Goal: Task Accomplishment & Management: Manage account settings

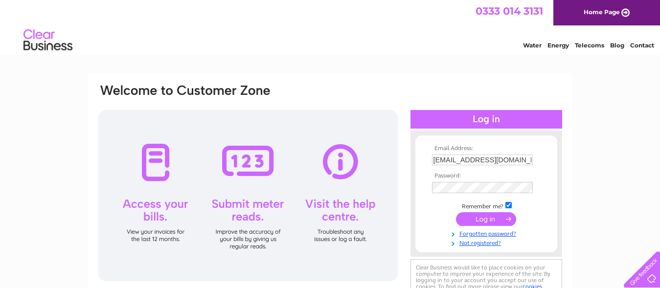
click at [485, 217] on input "submit" at bounding box center [486, 219] width 60 height 14
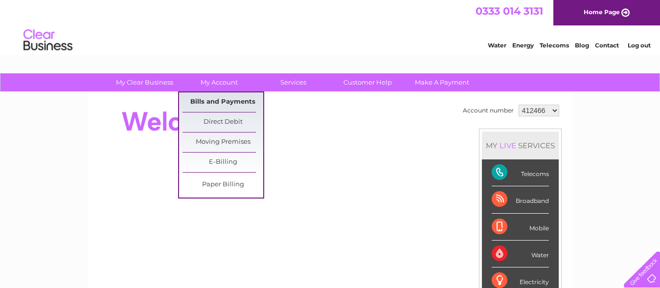
click at [215, 102] on link "Bills and Payments" at bounding box center [223, 102] width 81 height 20
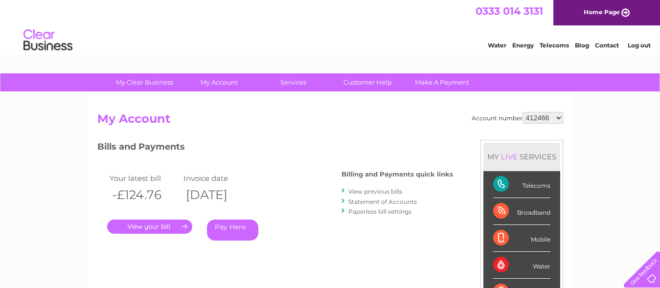
click at [162, 228] on link "." at bounding box center [149, 227] width 85 height 14
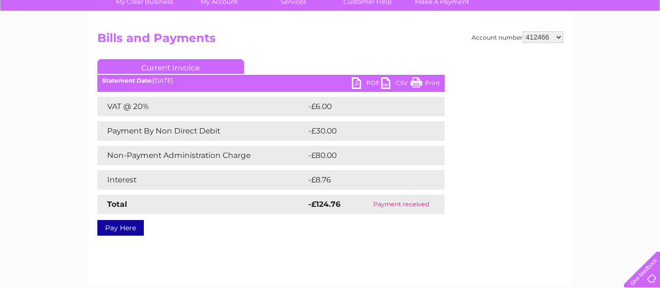
scroll to position [83, 0]
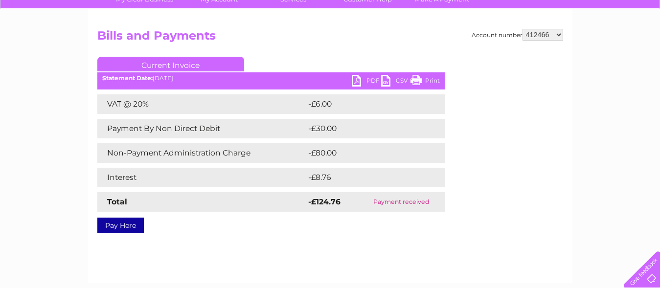
click at [432, 80] on link "Print" at bounding box center [425, 82] width 29 height 14
click at [358, 84] on link "PDF" at bounding box center [366, 82] width 29 height 14
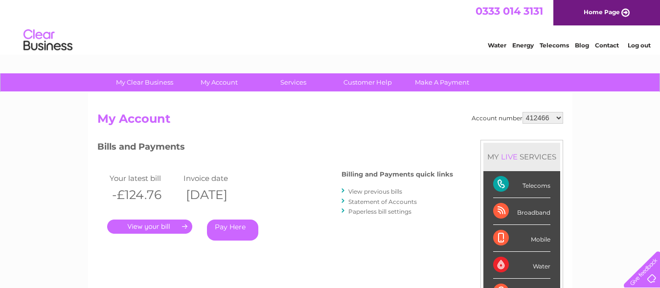
click at [373, 191] on link "View previous bills" at bounding box center [375, 191] width 54 height 7
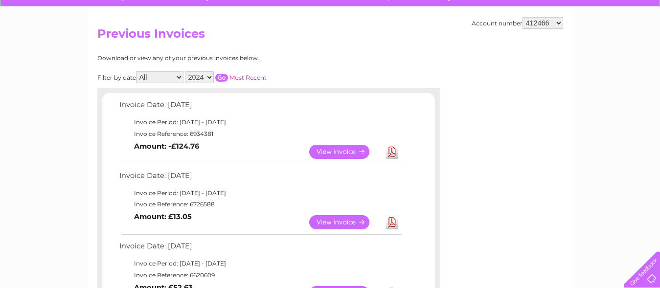
scroll to position [108, 0]
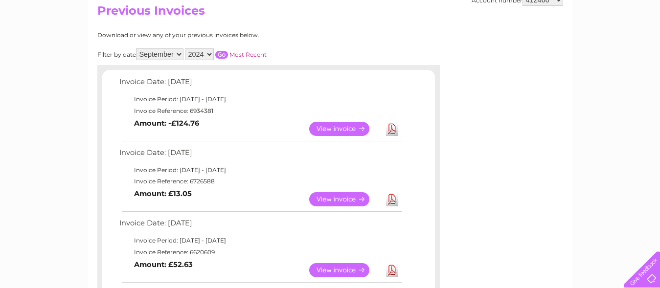
click option "September" at bounding box center [0, 0] width 0 height 0
click at [220, 51] on input "button" at bounding box center [221, 55] width 13 height 8
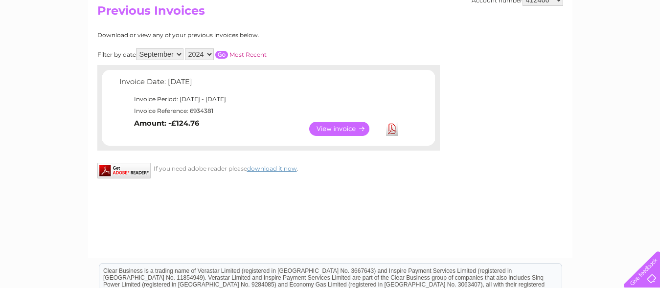
click at [136, 48] on select "All January February March April May June July August September October Novembe…" at bounding box center [159, 54] width 47 height 12
select select "8"
click option "August" at bounding box center [0, 0] width 0 height 0
click at [221, 53] on input "button" at bounding box center [221, 55] width 13 height 8
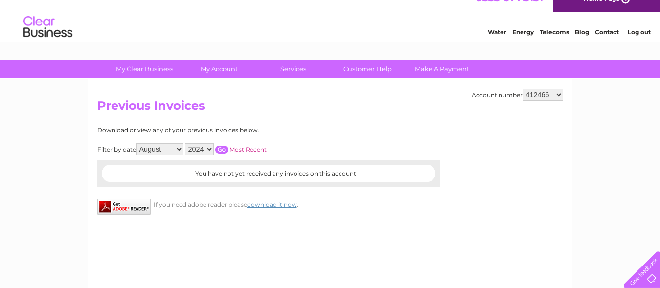
scroll to position [0, 0]
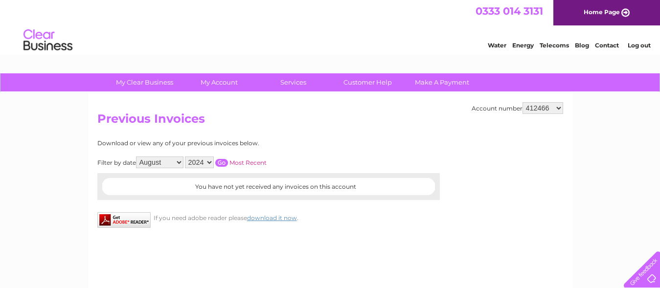
click at [523, 102] on select "412466 1098923" at bounding box center [543, 108] width 41 height 12
select select "1098923"
click option "1098923" at bounding box center [0, 0] width 0 height 0
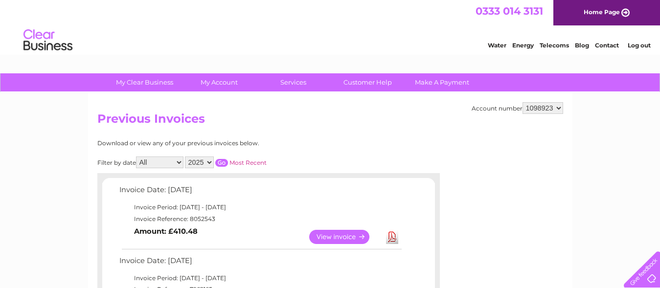
click at [343, 236] on link "View" at bounding box center [345, 237] width 72 height 14
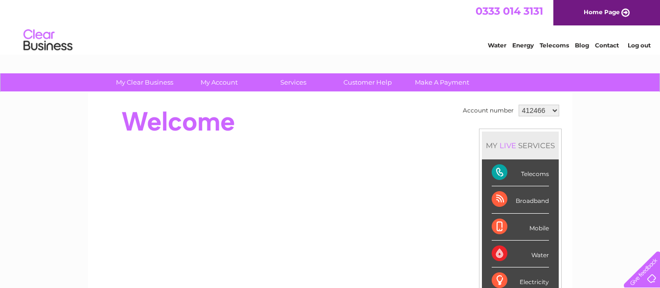
click at [519, 105] on select "412466 1098923" at bounding box center [539, 111] width 41 height 12
select select "1098923"
click option "1098923" at bounding box center [0, 0] width 0 height 0
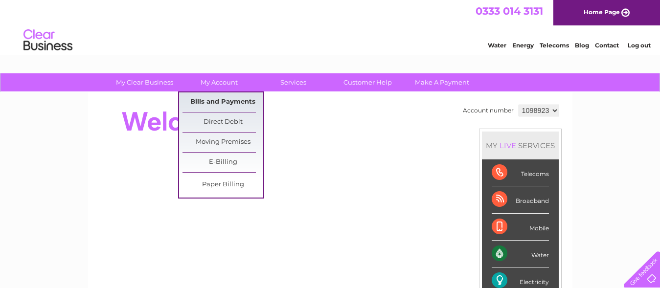
click at [209, 100] on link "Bills and Payments" at bounding box center [223, 102] width 81 height 20
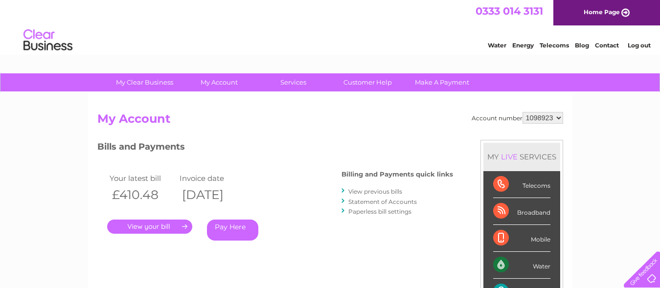
click at [162, 226] on link "." at bounding box center [149, 227] width 85 height 14
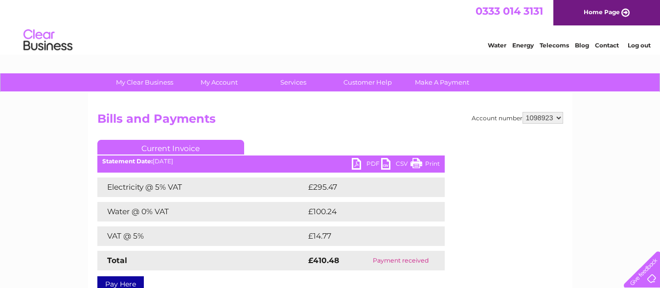
click at [353, 167] on link "PDF" at bounding box center [366, 165] width 29 height 14
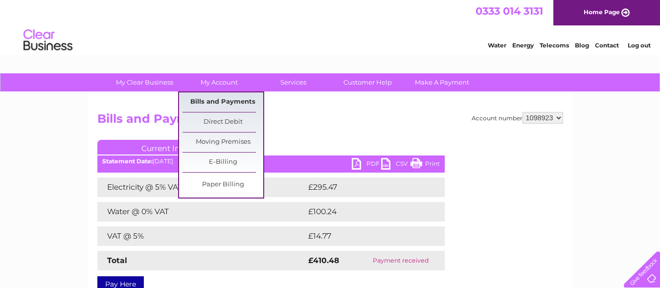
click at [219, 99] on link "Bills and Payments" at bounding box center [223, 102] width 81 height 20
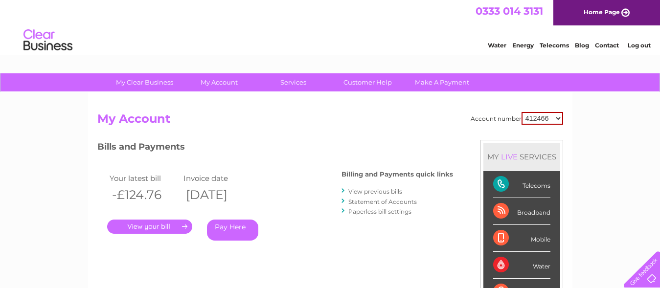
click at [379, 192] on link "View previous bills" at bounding box center [375, 191] width 54 height 7
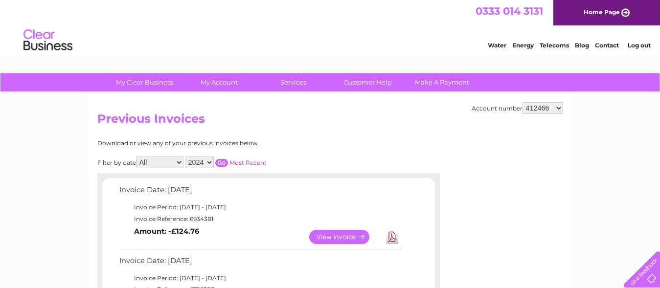
select select "1098923"
click option "1098923" at bounding box center [0, 0] width 0 height 0
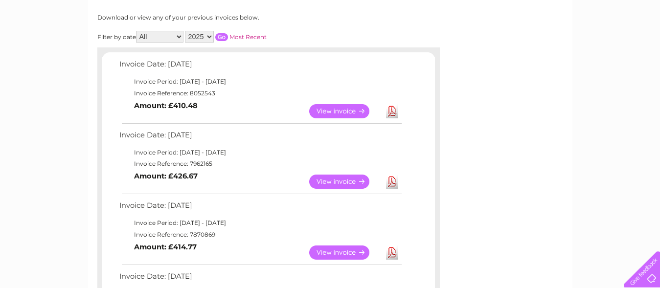
scroll to position [133, 0]
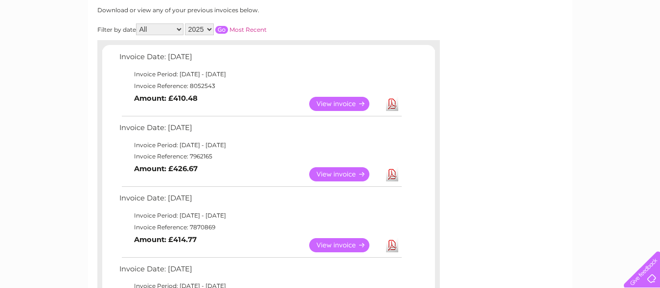
click at [340, 171] on link "View" at bounding box center [345, 174] width 72 height 14
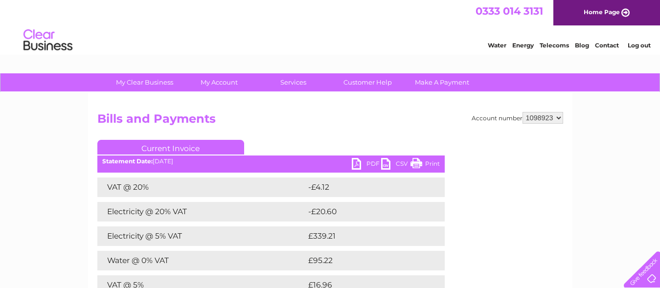
click at [356, 164] on link "PDF" at bounding box center [366, 165] width 29 height 14
click at [416, 167] on link "Print" at bounding box center [425, 165] width 29 height 14
click at [632, 46] on link "Log out" at bounding box center [639, 45] width 23 height 7
